Goal: Task Accomplishment & Management: Use online tool/utility

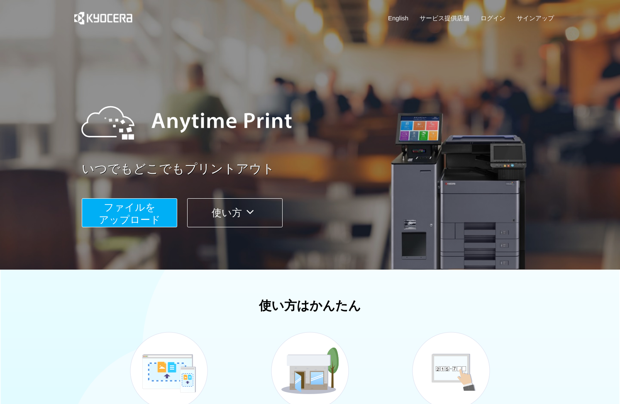
click at [145, 215] on span "ファイルを ​​アップロード" at bounding box center [130, 214] width 62 height 24
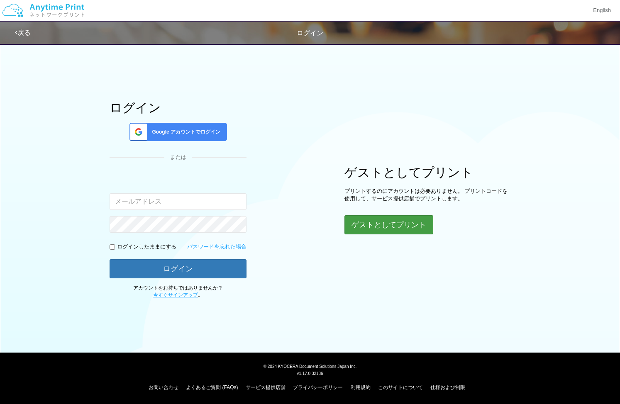
click at [373, 224] on button "ゲストとしてプリント" at bounding box center [389, 224] width 89 height 19
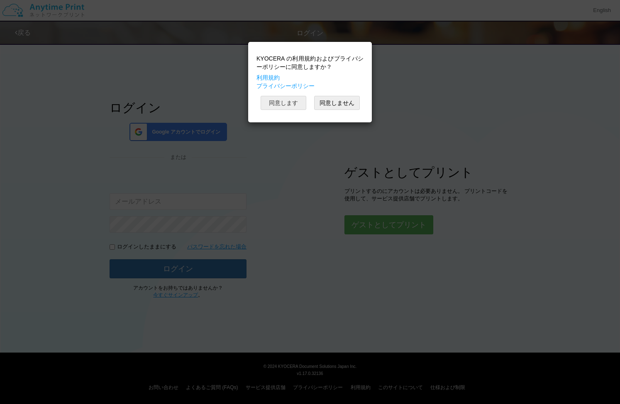
click at [284, 100] on button "同意します" at bounding box center [284, 103] width 46 height 14
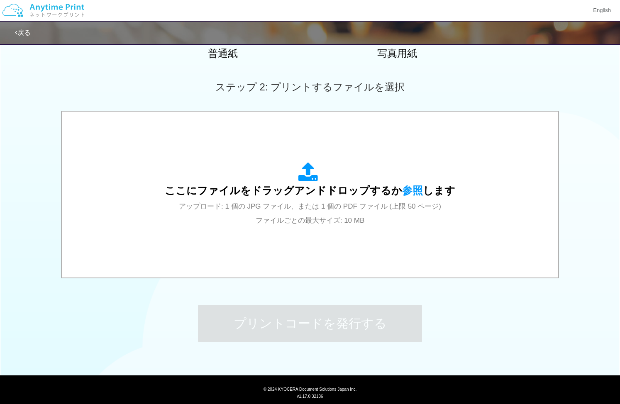
scroll to position [204, 0]
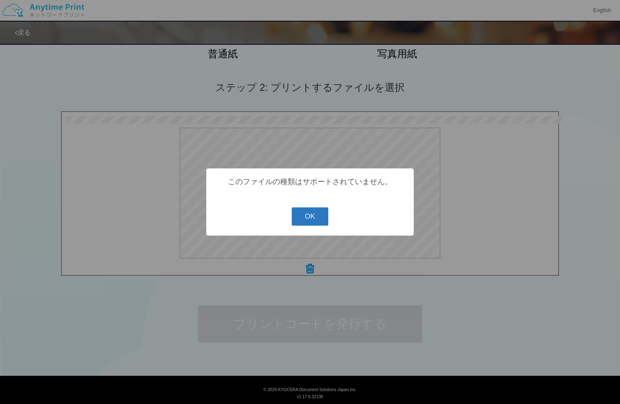
click at [308, 219] on button "OK" at bounding box center [310, 217] width 37 height 18
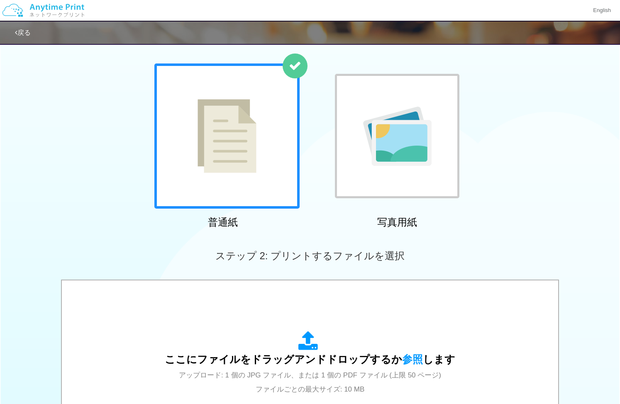
scroll to position [34, 0]
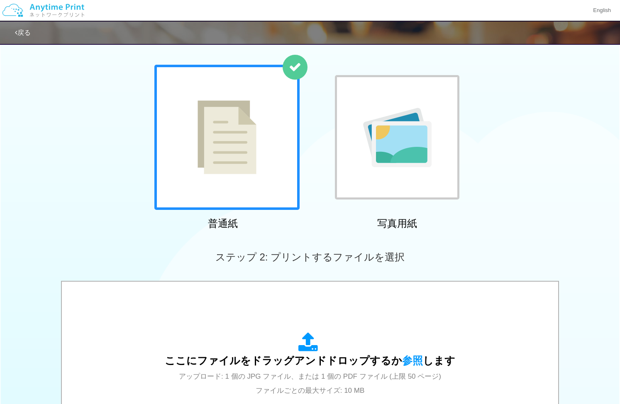
click at [373, 175] on div at bounding box center [397, 137] width 125 height 125
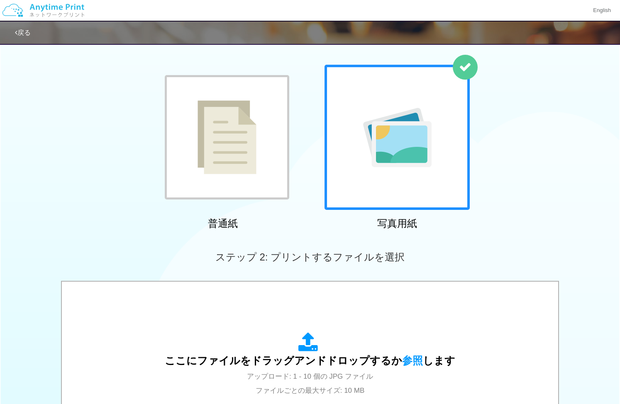
click at [259, 166] on div at bounding box center [227, 137] width 125 height 125
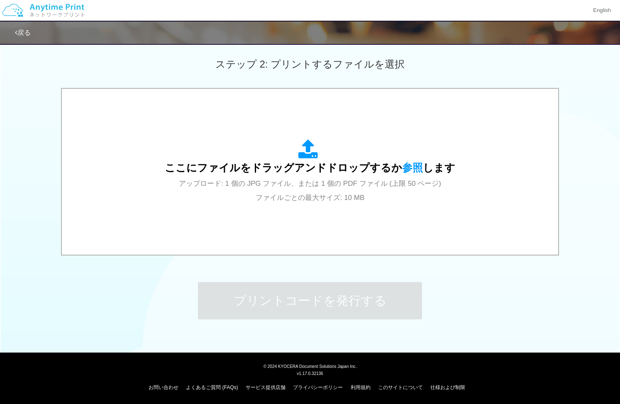
scroll to position [227, 0]
click at [23, 33] on link "戻る" at bounding box center [23, 32] width 16 height 7
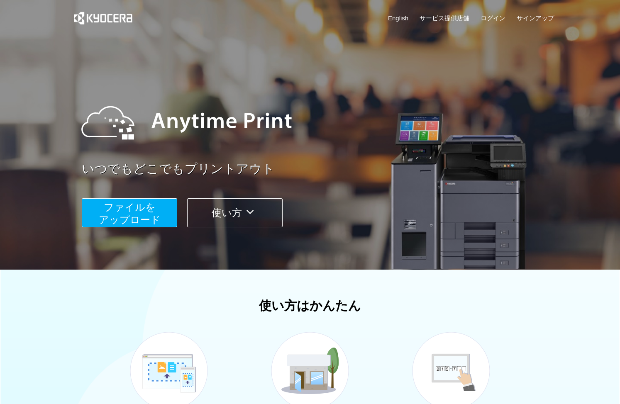
click at [210, 215] on button "使い方" at bounding box center [234, 212] width 95 height 29
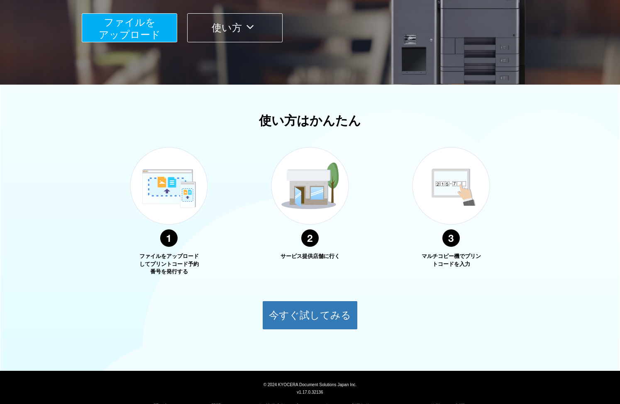
scroll to position [184, 0]
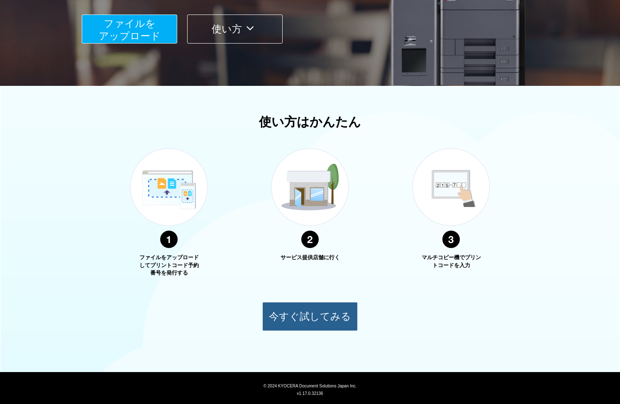
click at [316, 315] on button "今すぐ試してみる" at bounding box center [309, 316] width 95 height 29
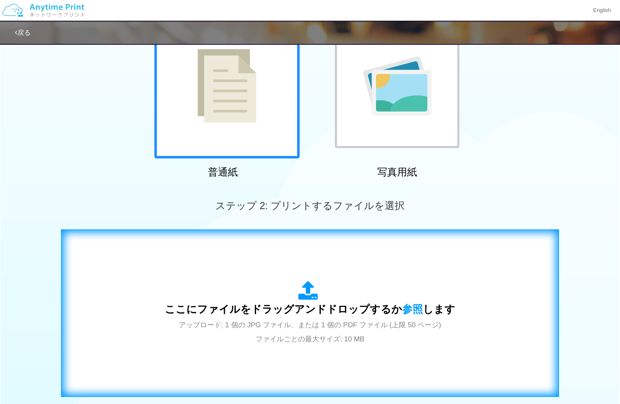
scroll to position [88, 0]
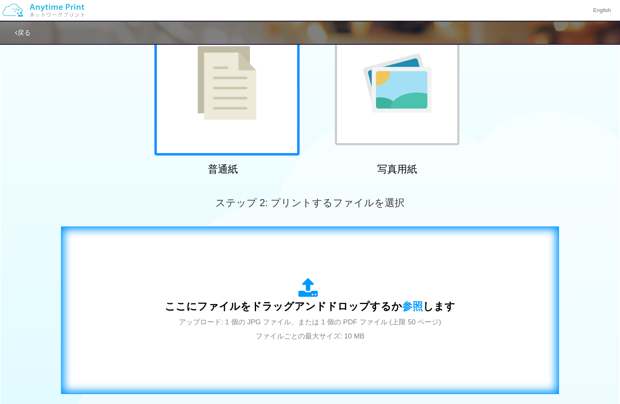
click at [316, 315] on div "ここにファイルをドラッグアンドドロップするか 参照 します アップロード: 1 個の JPG ファイル、または 1 個の PDF ファイル (上限 50 ペー…" at bounding box center [310, 310] width 291 height 65
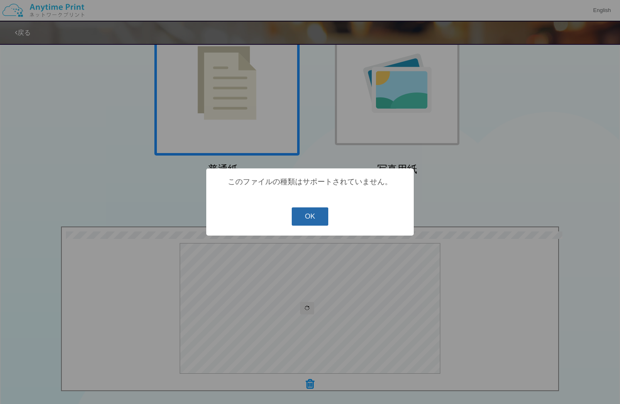
click at [311, 221] on button "OK" at bounding box center [310, 217] width 37 height 18
